Goal: Task Accomplishment & Management: Use online tool/utility

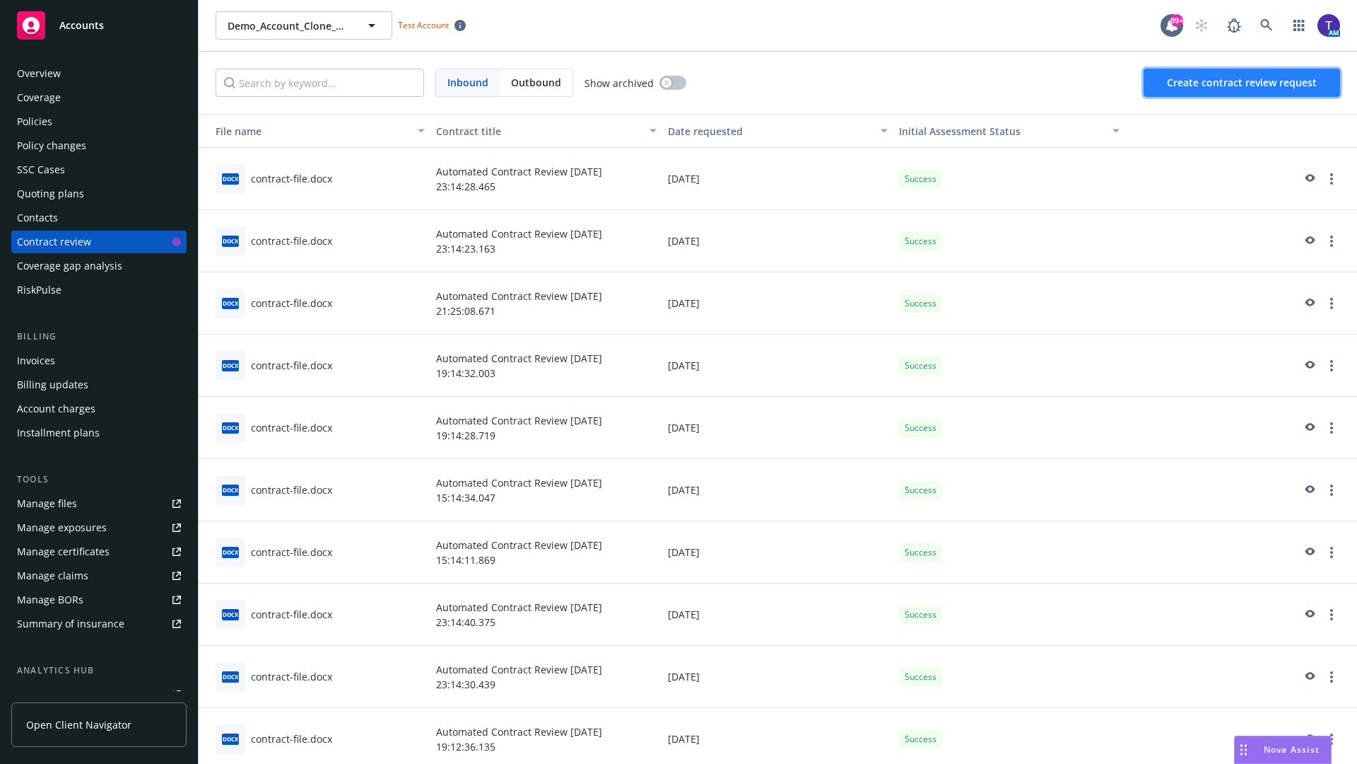
click at [1243, 83] on span "Create contract review request" at bounding box center [1242, 82] width 150 height 13
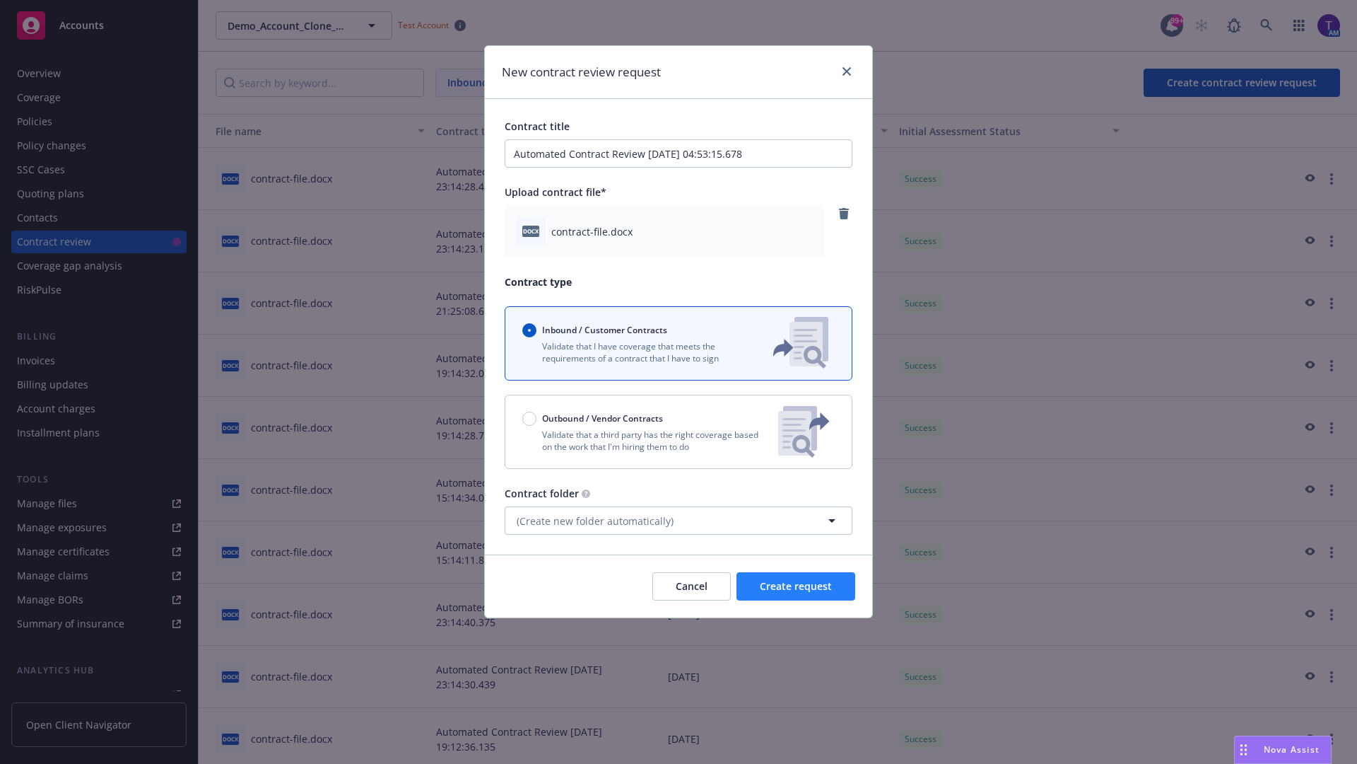
type input "Automated Contract Review 08-28-2025 04:53:15.678"
click at [796, 586] on span "Create request" at bounding box center [796, 585] width 72 height 13
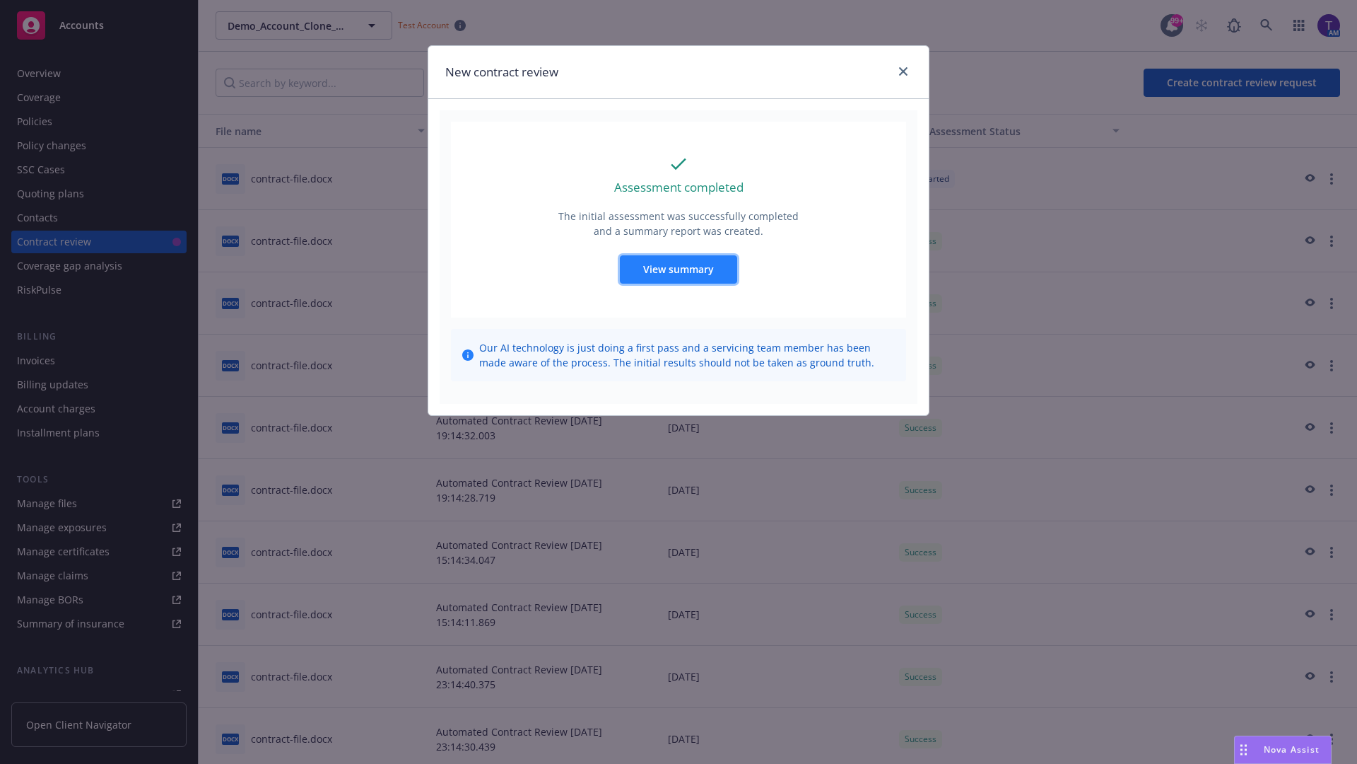
click at [678, 269] on span "View summary" at bounding box center [678, 268] width 71 height 13
